Goal: Task Accomplishment & Management: Manage account settings

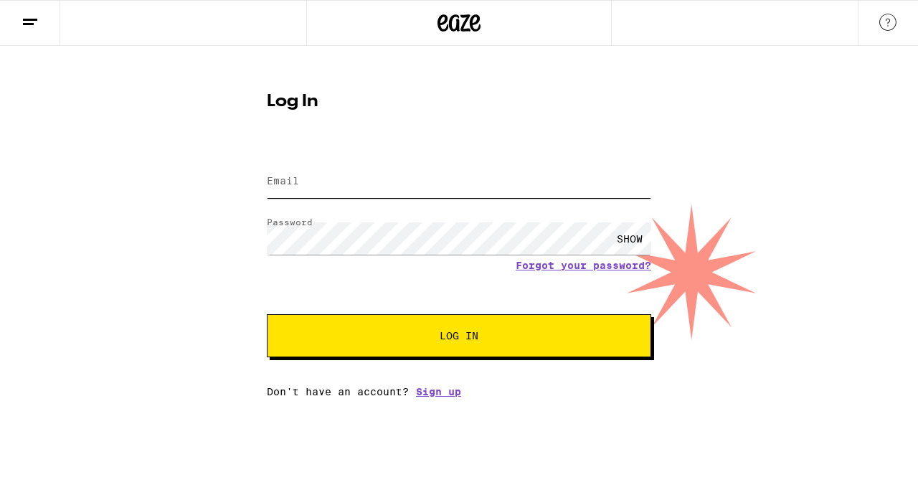
click at [320, 176] on input "Email" at bounding box center [459, 182] width 384 height 32
type input "[EMAIL_ADDRESS][DOMAIN_NAME]"
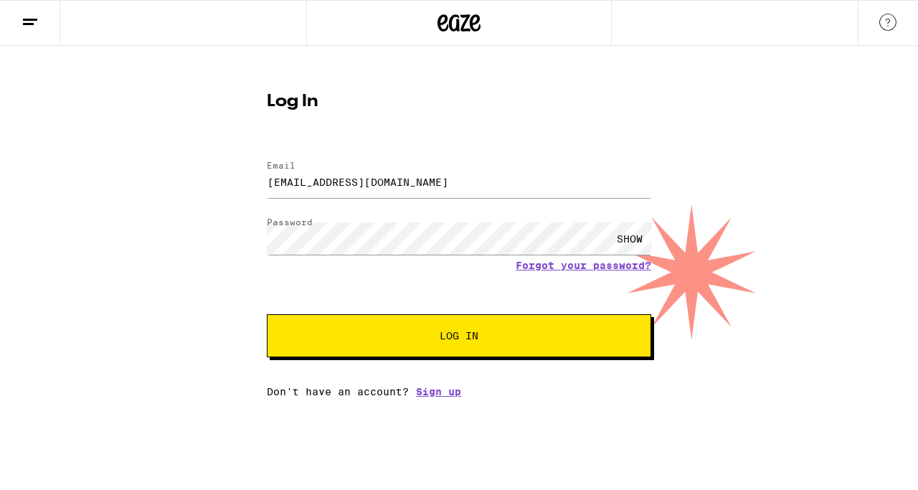
click at [394, 337] on span "Log In" at bounding box center [459, 336] width 268 height 10
